Goal: Browse casually

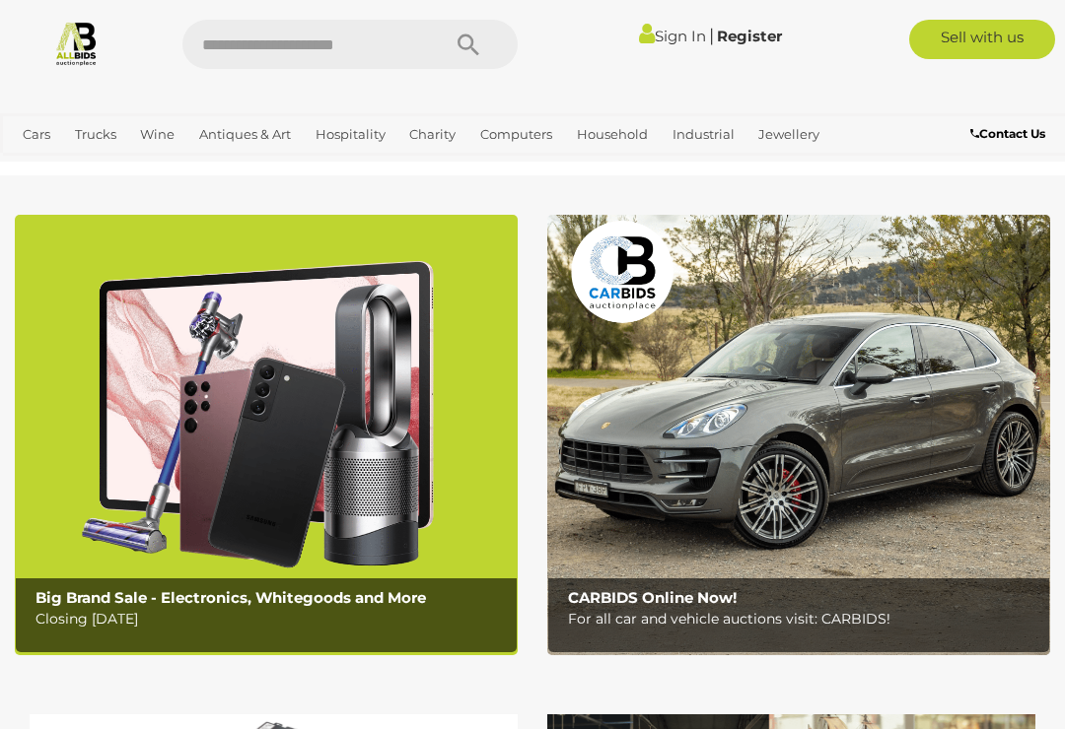
click at [272, 52] on input "text" at bounding box center [301, 44] width 238 height 49
type input "****"
click at [302, 63] on input "****" at bounding box center [301, 44] width 238 height 49
type input "****"
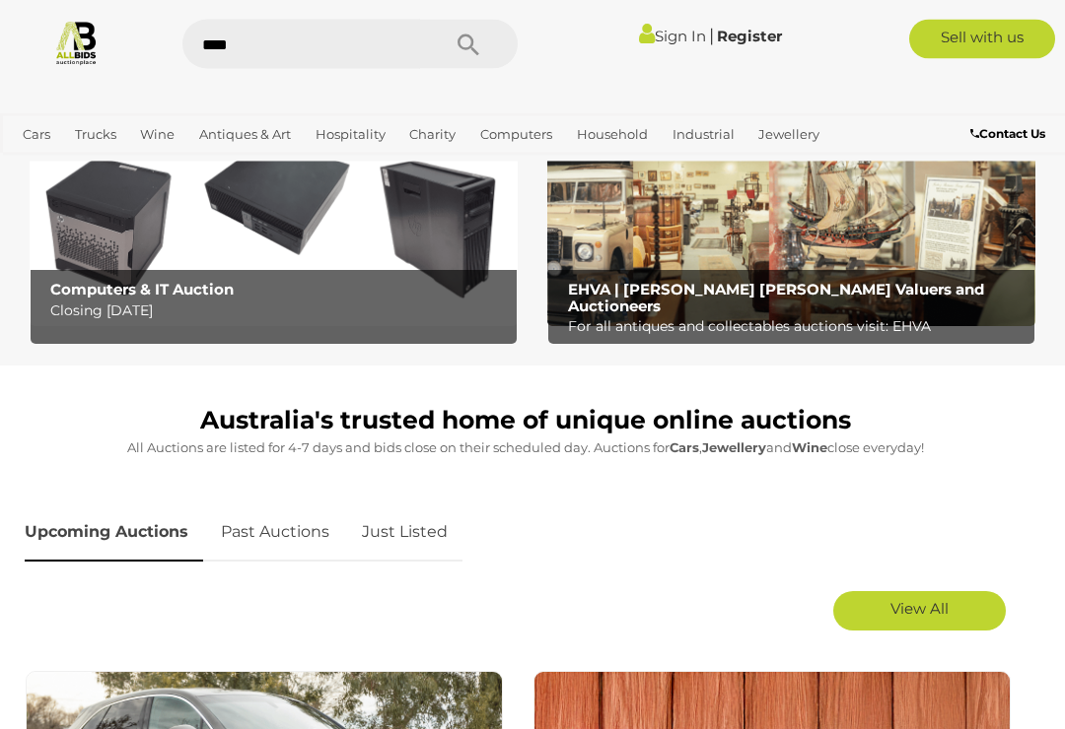
scroll to position [584, 0]
click at [398, 528] on link "Just Listed" at bounding box center [404, 533] width 115 height 58
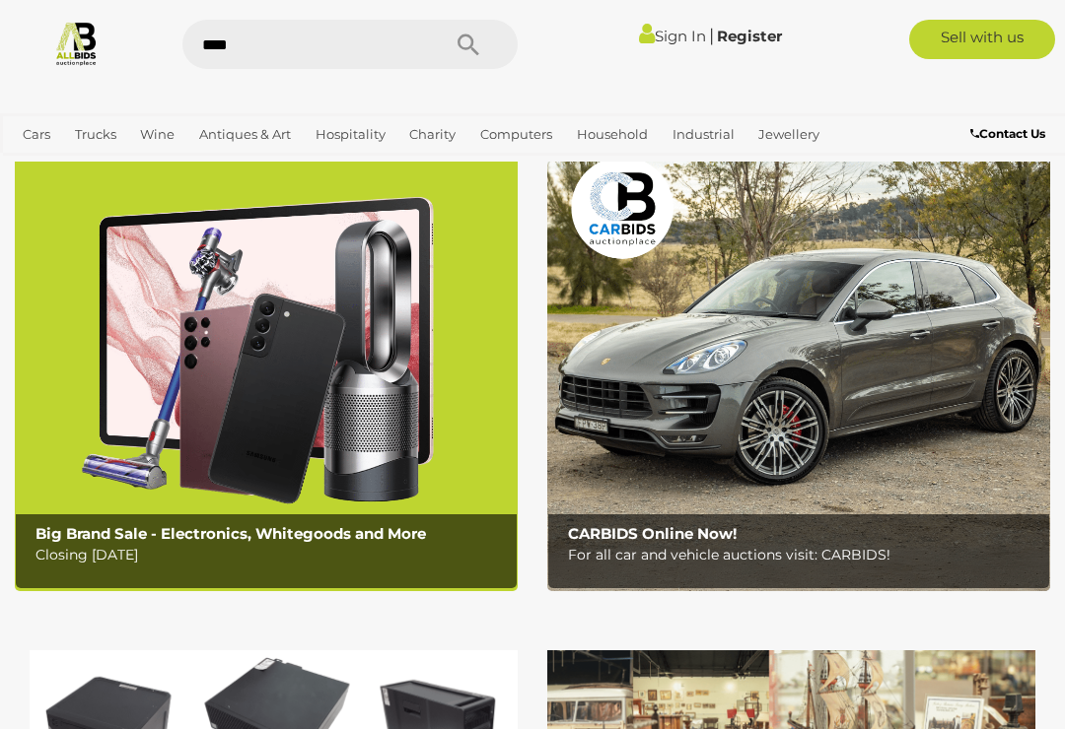
scroll to position [0, 0]
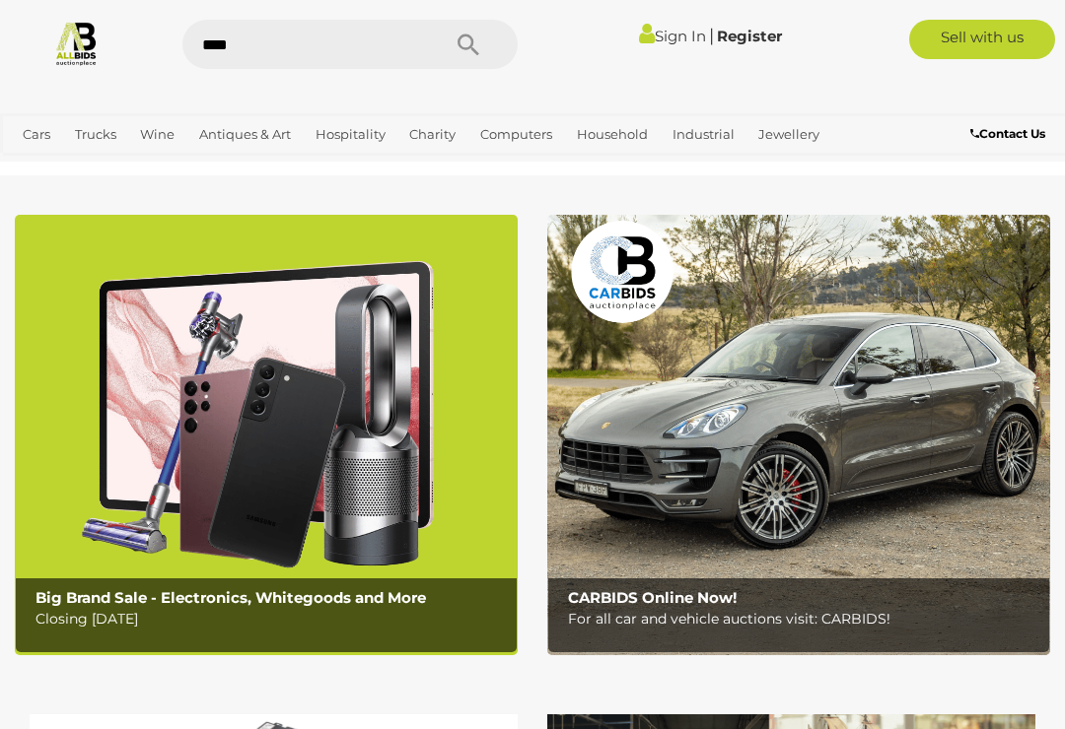
click at [85, 40] on img at bounding box center [76, 43] width 46 height 46
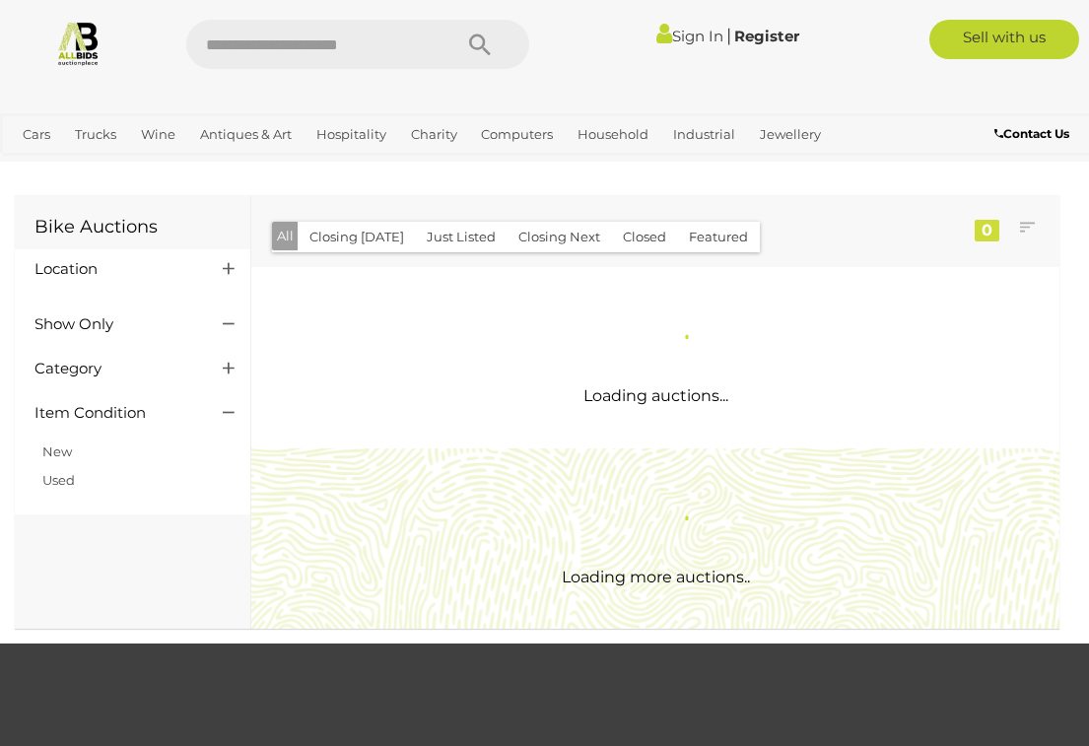
scroll to position [2, 0]
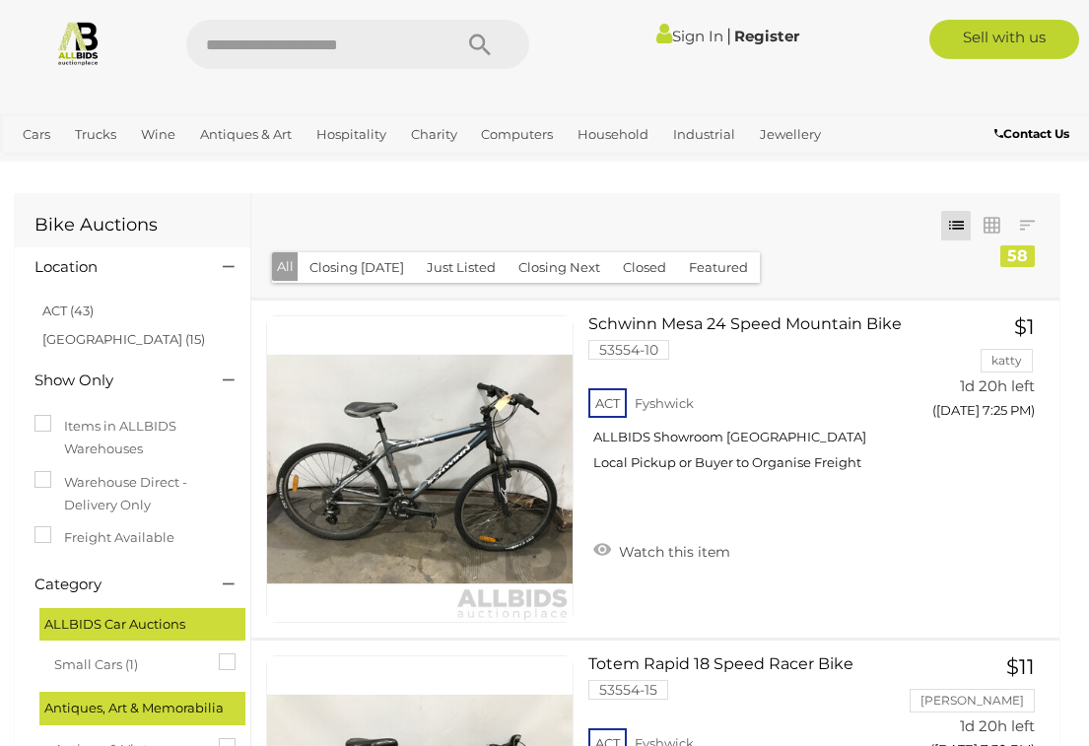
click at [22, 451] on div "Items in ALLBIDS Warehouses Warehouse Direct - Delivery Only Freight Available" at bounding box center [133, 485] width 226 height 160
click at [81, 343] on link "NSW (15)" at bounding box center [123, 339] width 163 height 16
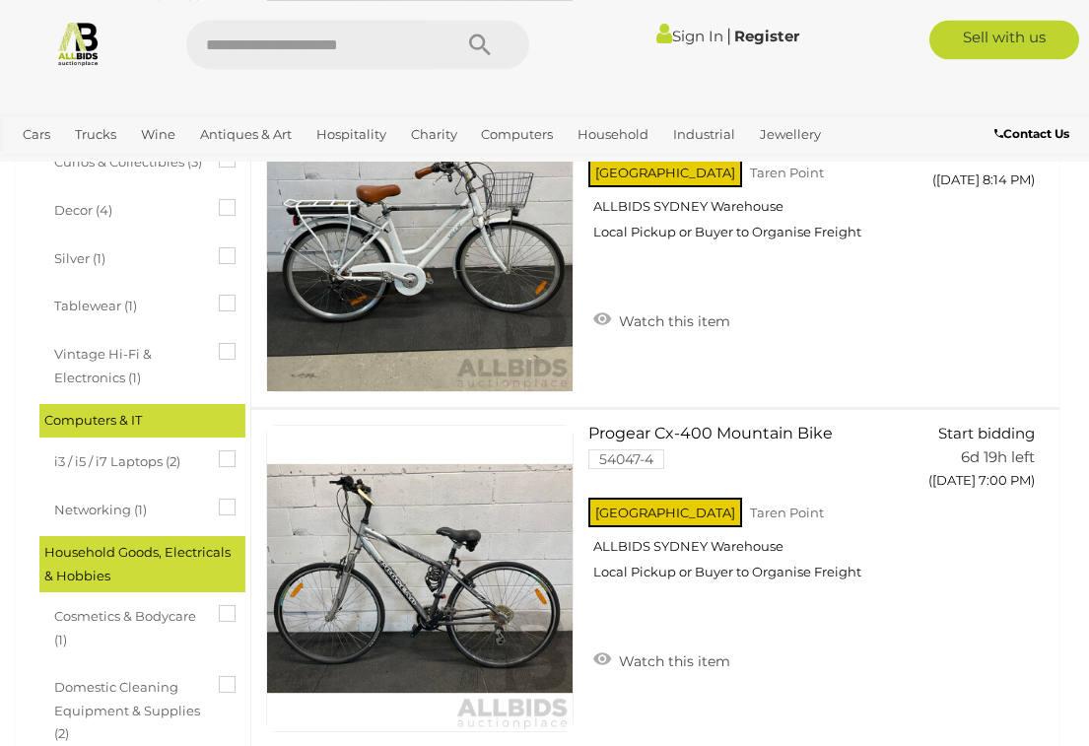
scroll to position [868, 0]
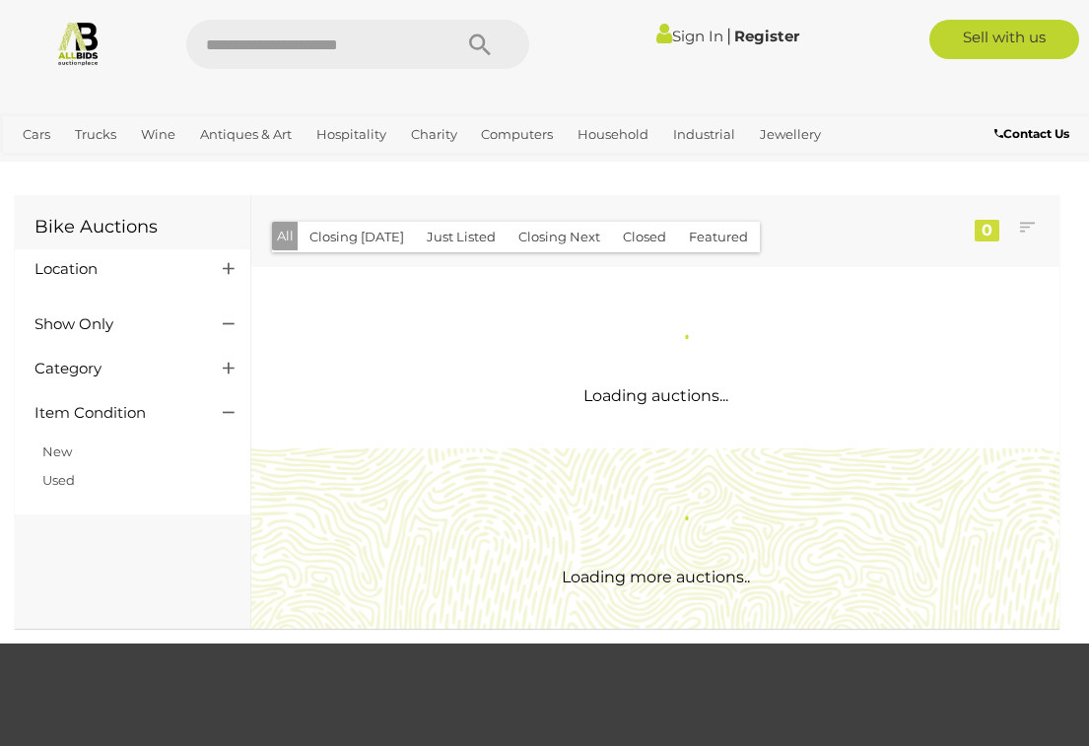
scroll to position [2, 0]
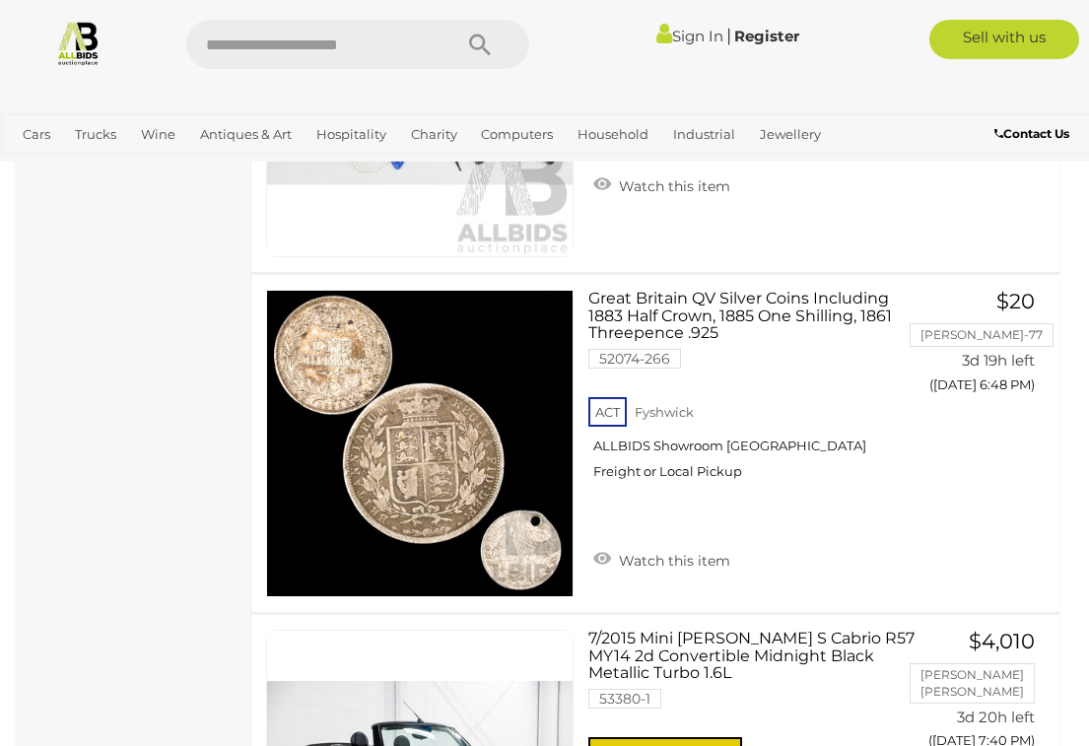
scroll to position [9837, 0]
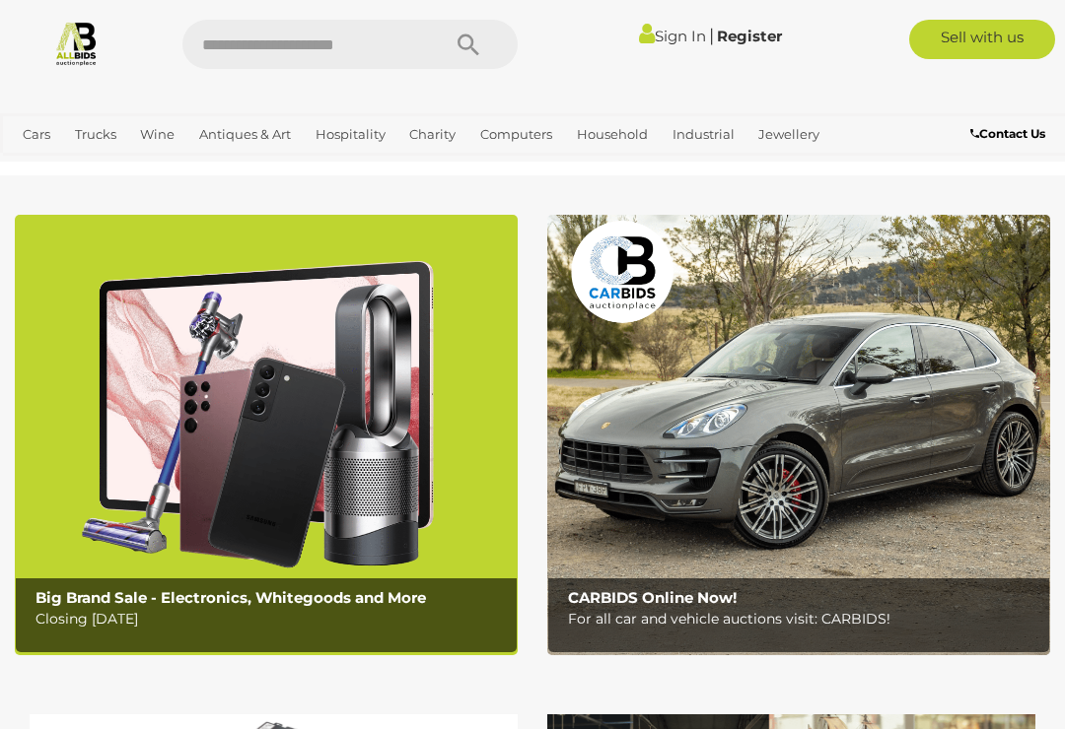
click at [0, 0] on link "Books, Toys & Hobbies" at bounding box center [0, 0] width 0 height 0
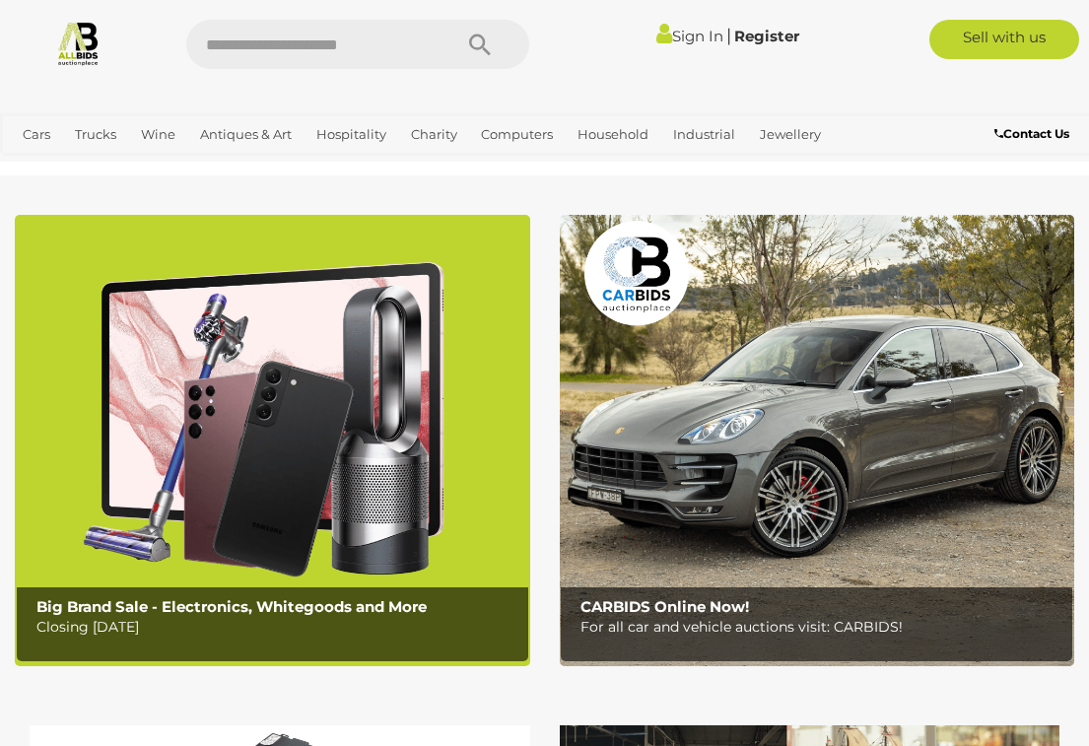
click at [0, 0] on link "Computers" at bounding box center [0, 0] width 0 height 0
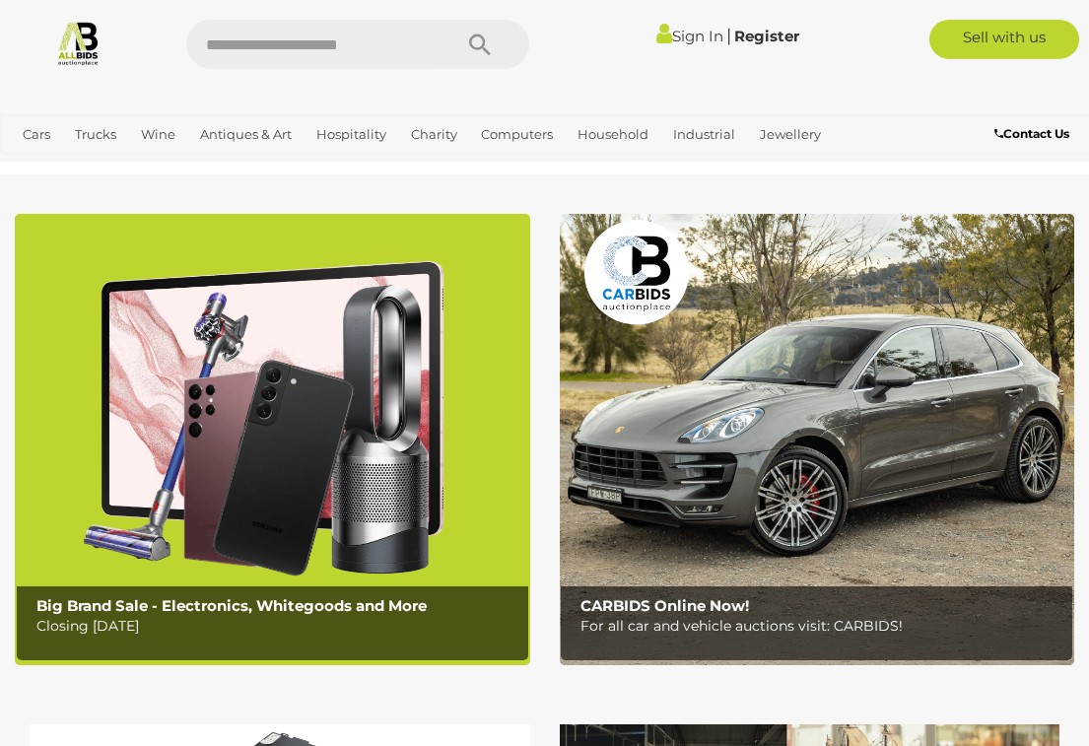
click at [0, 0] on link "Monitors" at bounding box center [0, 0] width 0 height 0
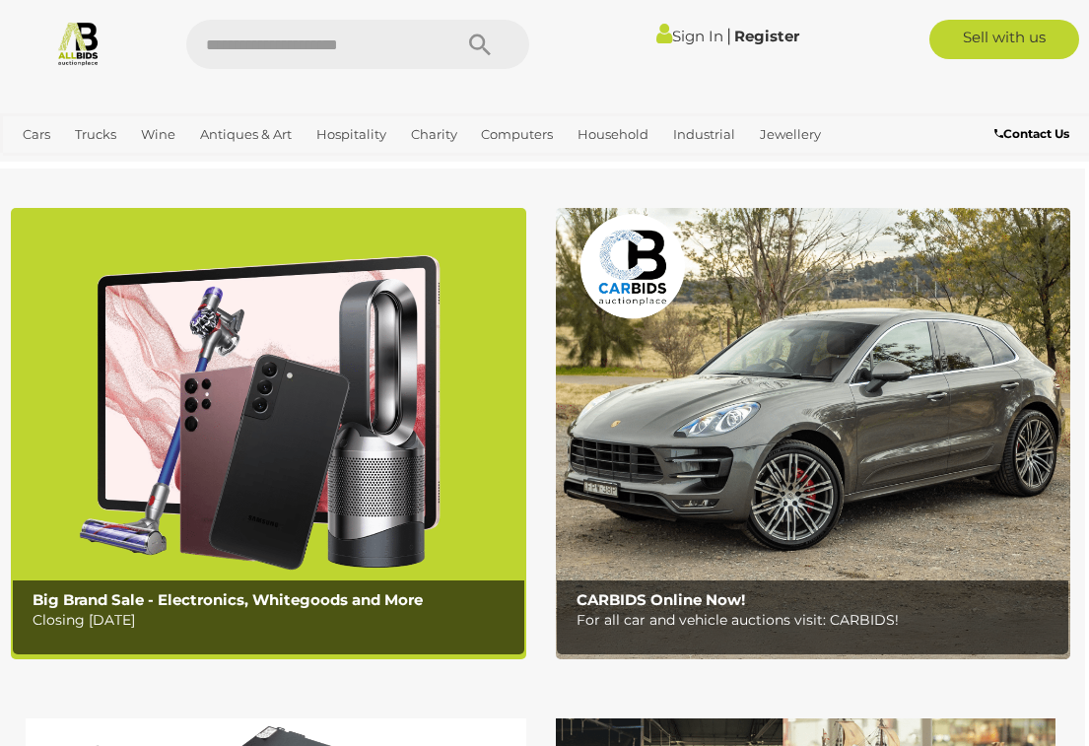
click at [0, 0] on link "View All Computers Auctions" at bounding box center [0, 0] width 0 height 0
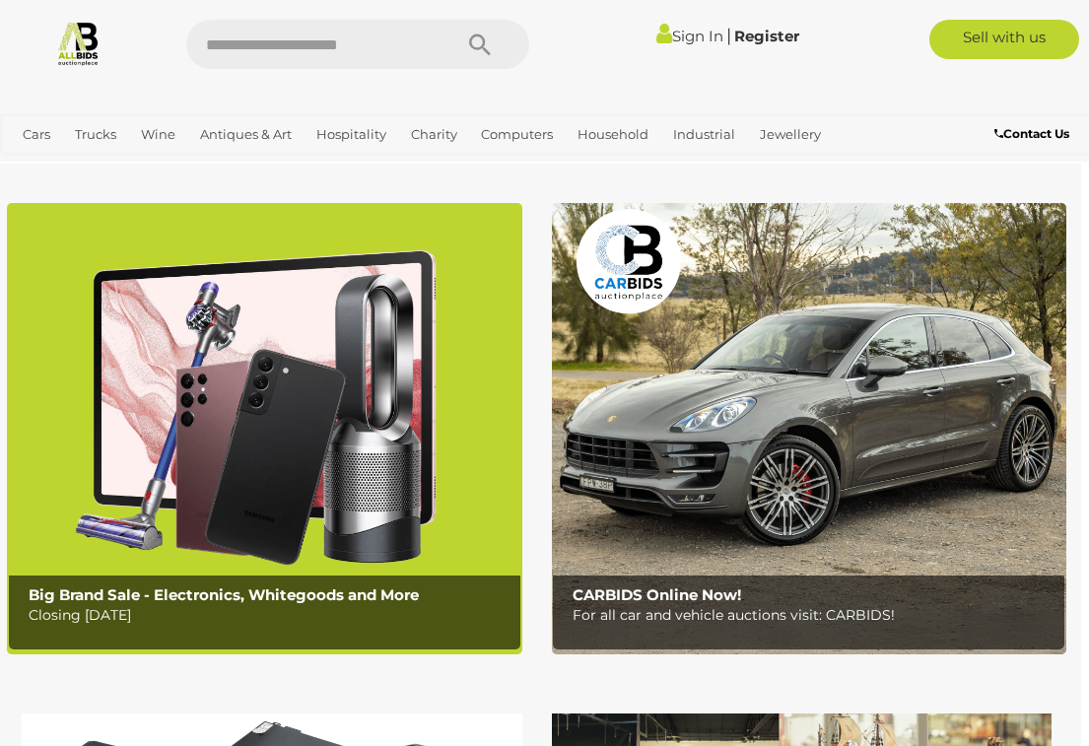
click at [0, 0] on ul "Closing on Weekdays View All Cars Auctions Unique & Classic Cars" at bounding box center [0, 0] width 0 height 0
click at [0, 0] on link "View All Cars Auctions" at bounding box center [0, 0] width 0 height 0
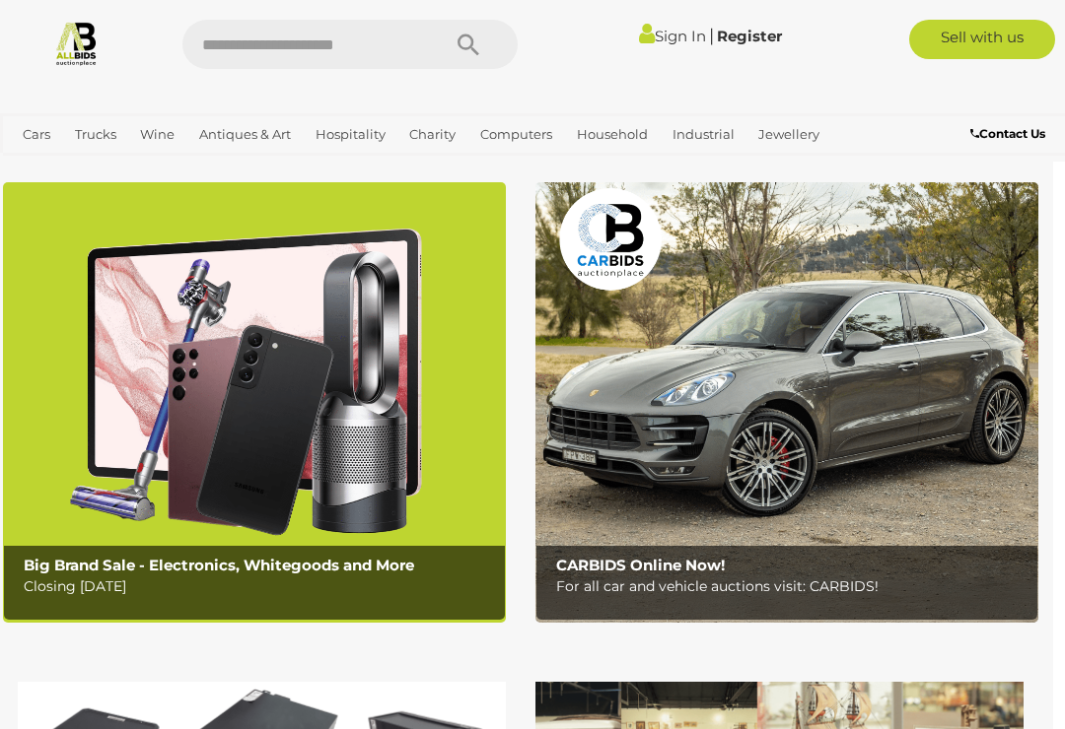
scroll to position [0, 12]
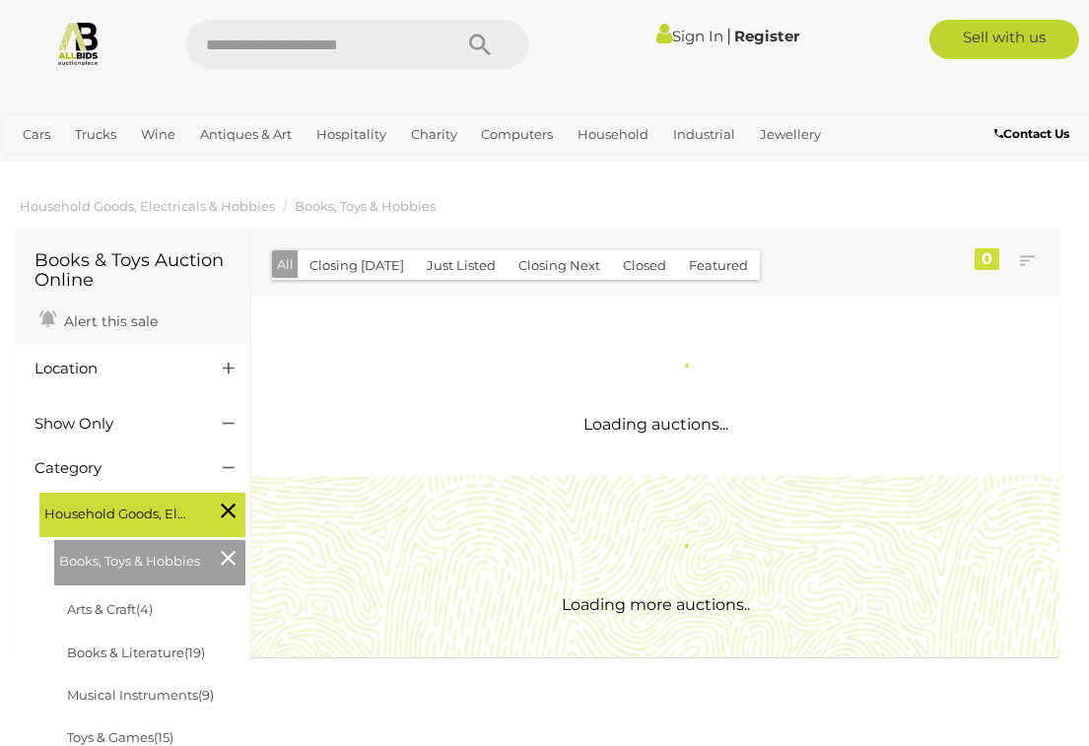
scroll to position [2, 0]
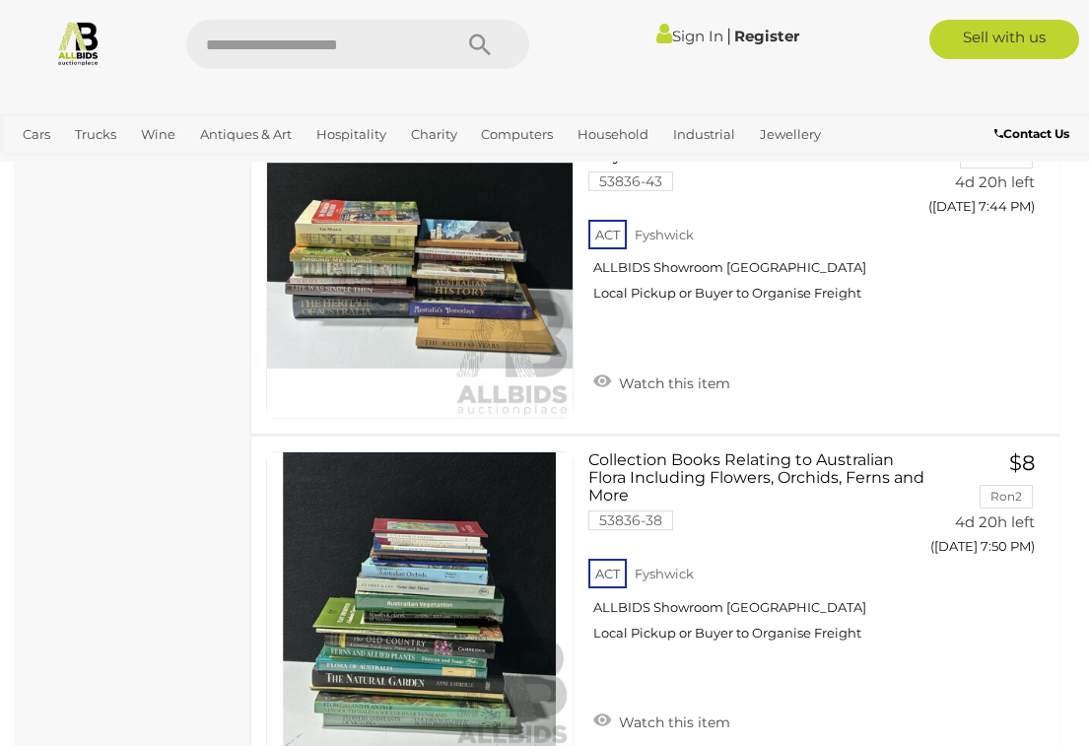
scroll to position [13513, 0]
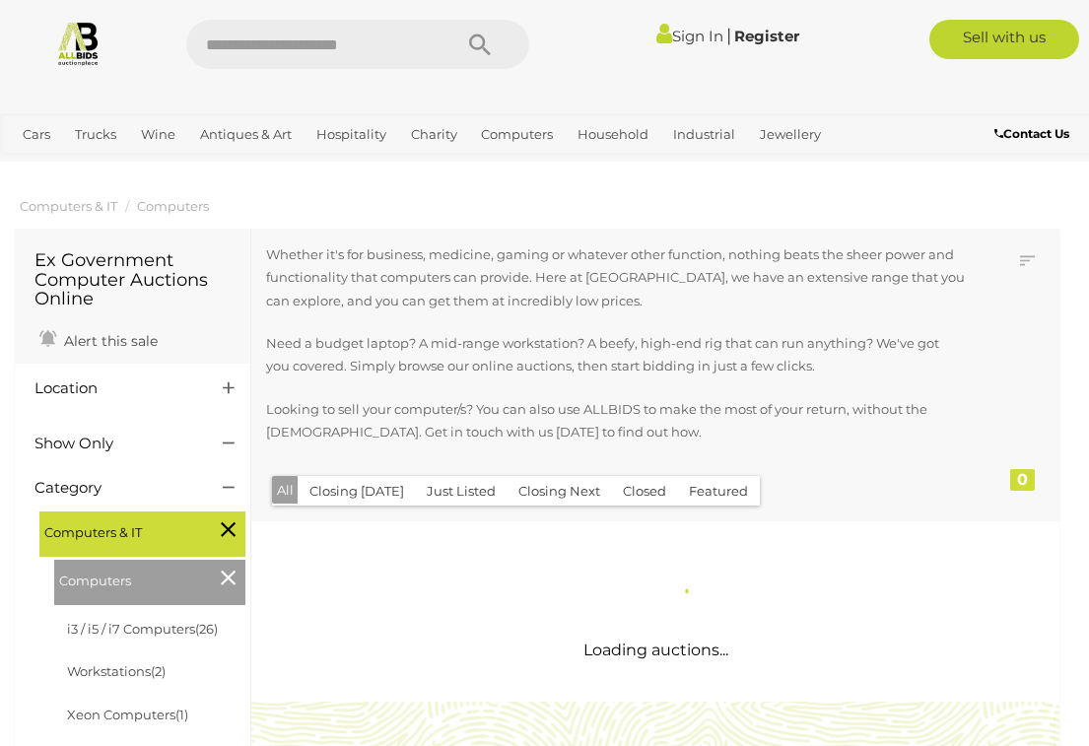
scroll to position [2, 0]
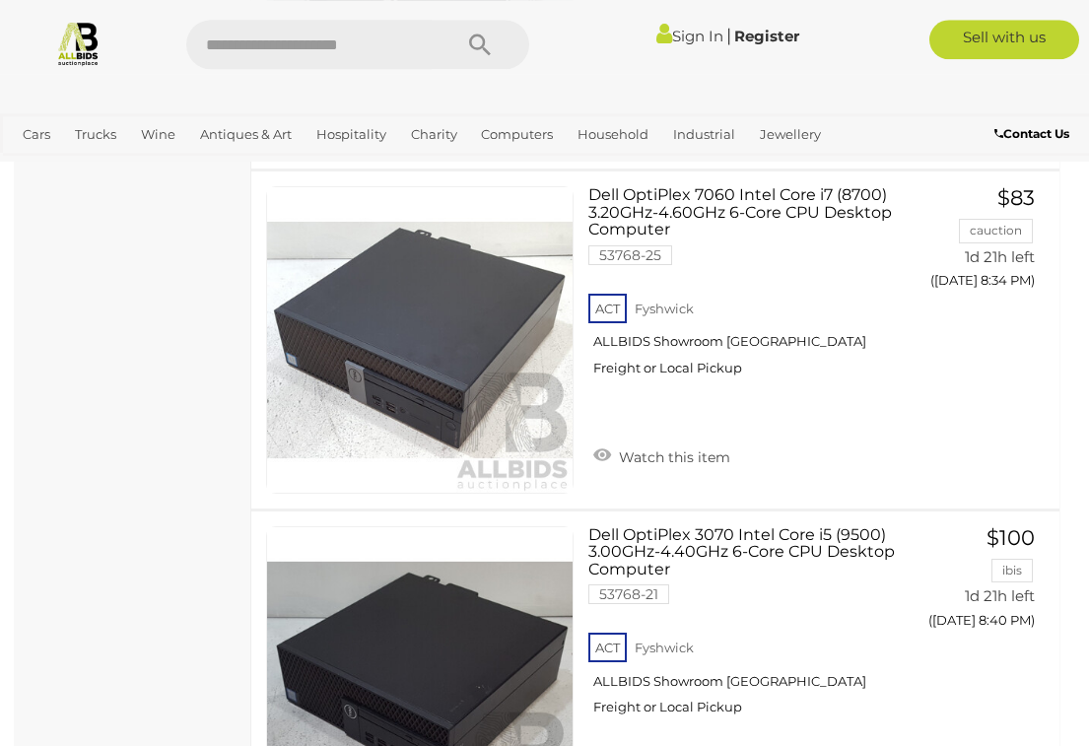
scroll to position [8846, 0]
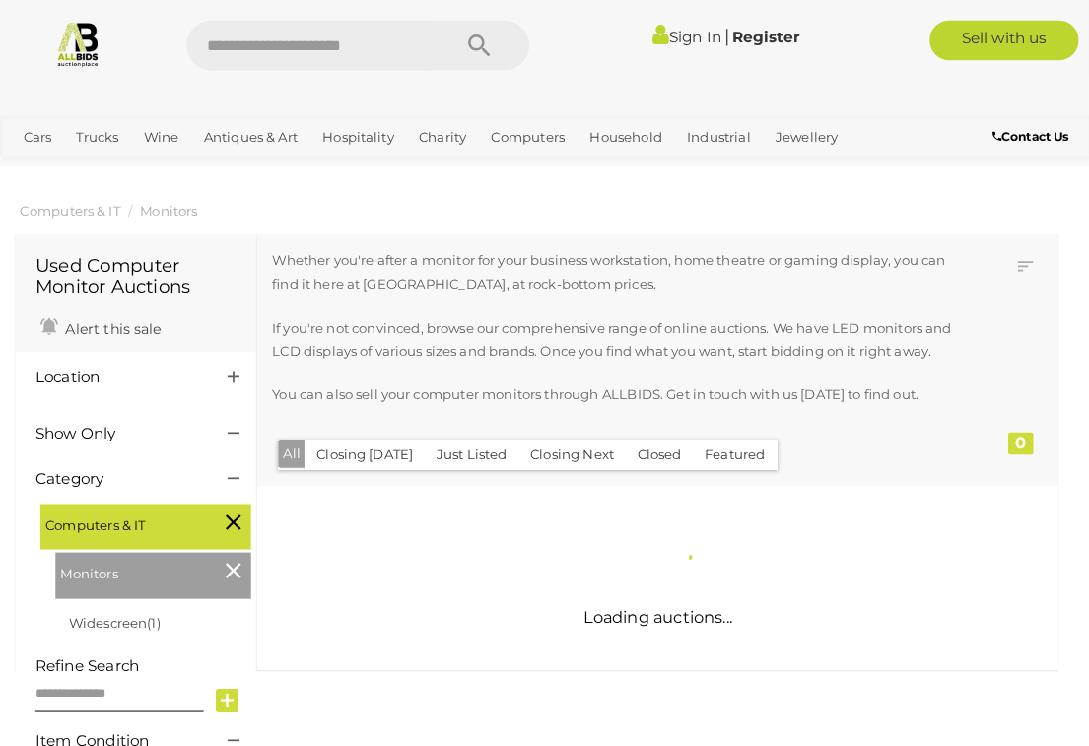
scroll to position [2, 0]
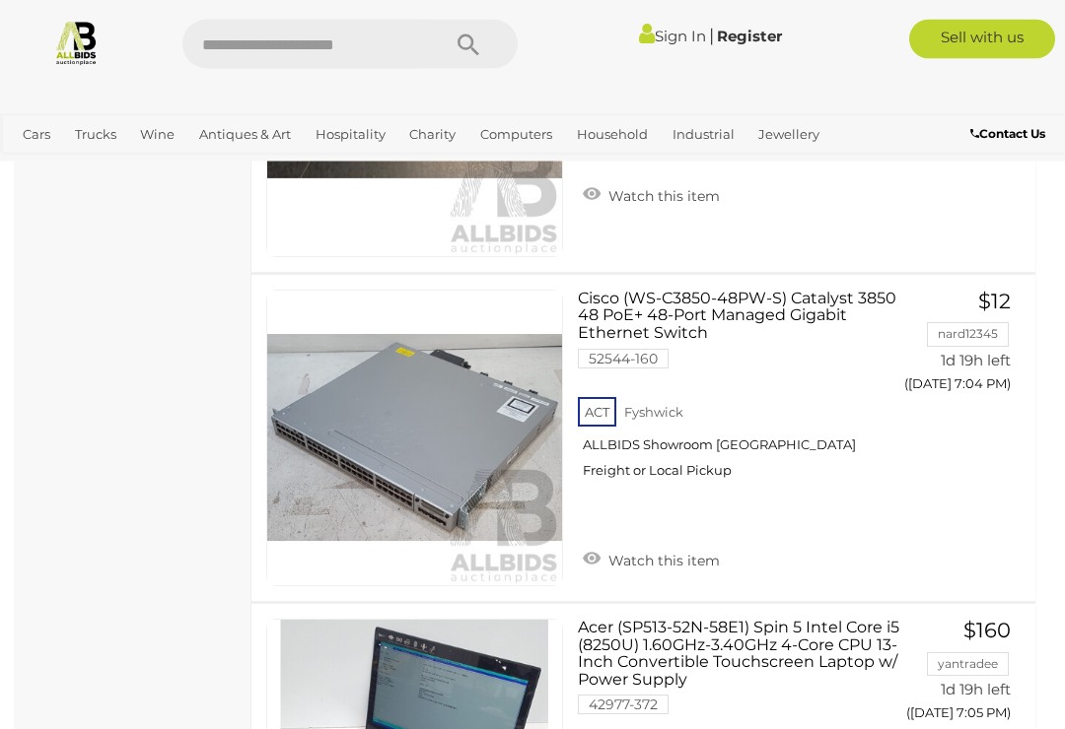
scroll to position [9485, 0]
